Goal: Information Seeking & Learning: Get advice/opinions

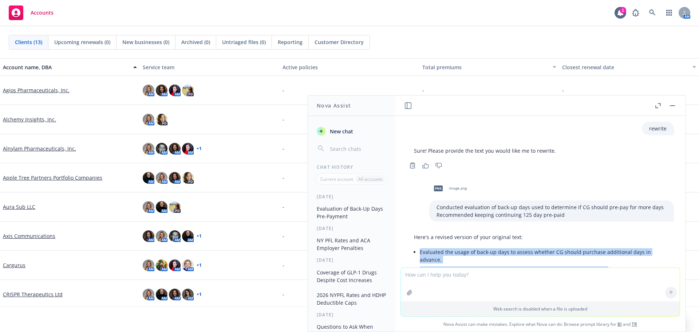
scroll to position [41, 0]
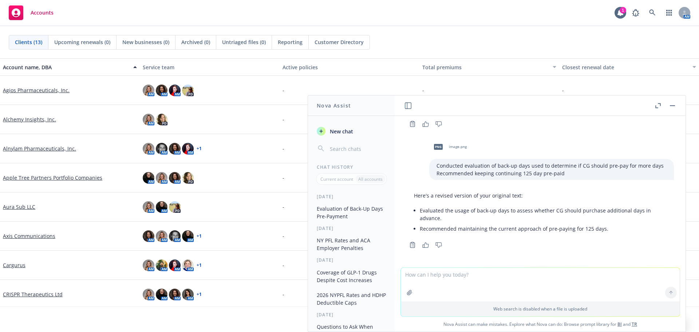
click at [480, 281] on textarea at bounding box center [540, 283] width 279 height 33
type textarea "cute names for open enrollment fairs when you have health and wellness vendors"
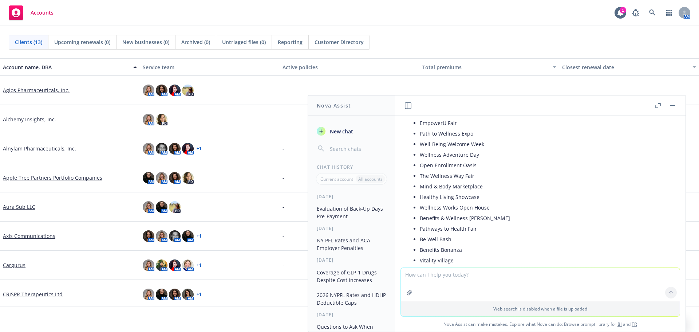
scroll to position [300, 0]
type textarea "s"
type textarea "revise to include theme specific to Lantheus"
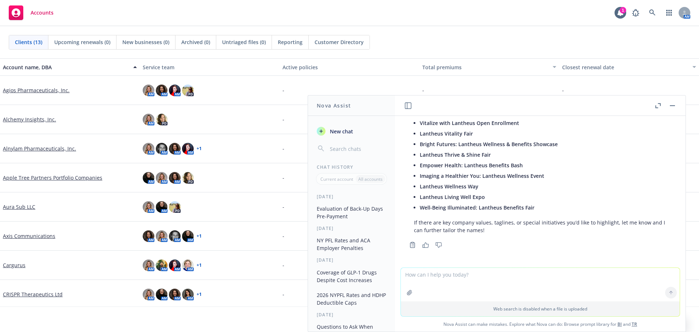
scroll to position [530, 0]
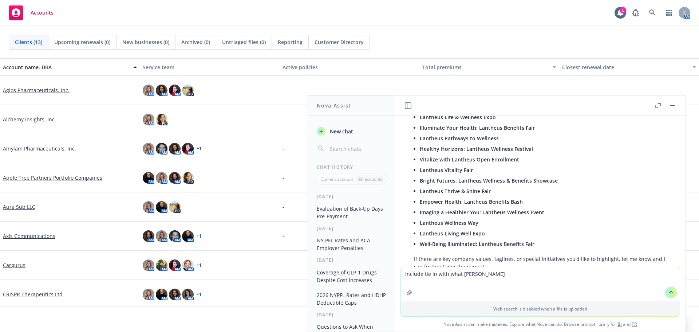
type textarea "include tie in with what [PERSON_NAME] does"
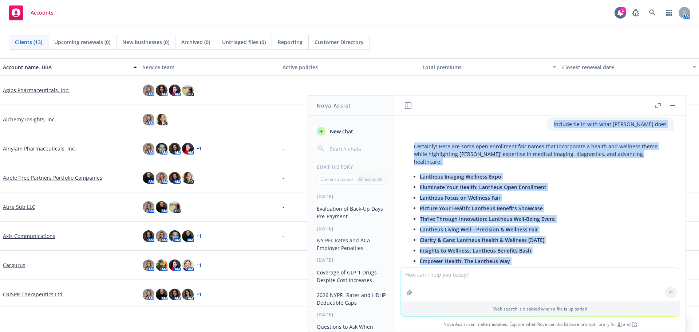
scroll to position [704, 0]
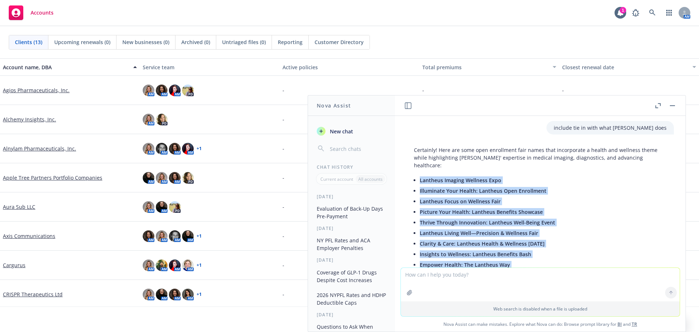
drag, startPoint x: 545, startPoint y: 238, endPoint x: 417, endPoint y: 174, distance: 142.9
click at [417, 174] on div "Certainly! Here are some open enrollment fair names that incorporate a health a…" at bounding box center [539, 243] width 267 height 201
copy ul "Lantheus Imaging Wellness Expo Illuminate Your Health: Lantheus Open Enrollment…"
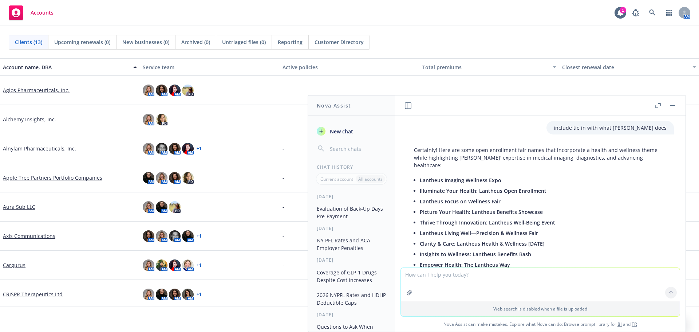
click at [409, 276] on textarea at bounding box center [540, 283] width 279 height 33
type textarea "put a spin with theranos"
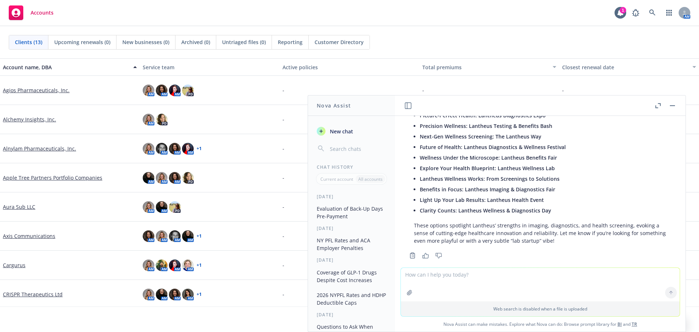
scroll to position [1037, 0]
